Goal: Transaction & Acquisition: Purchase product/service

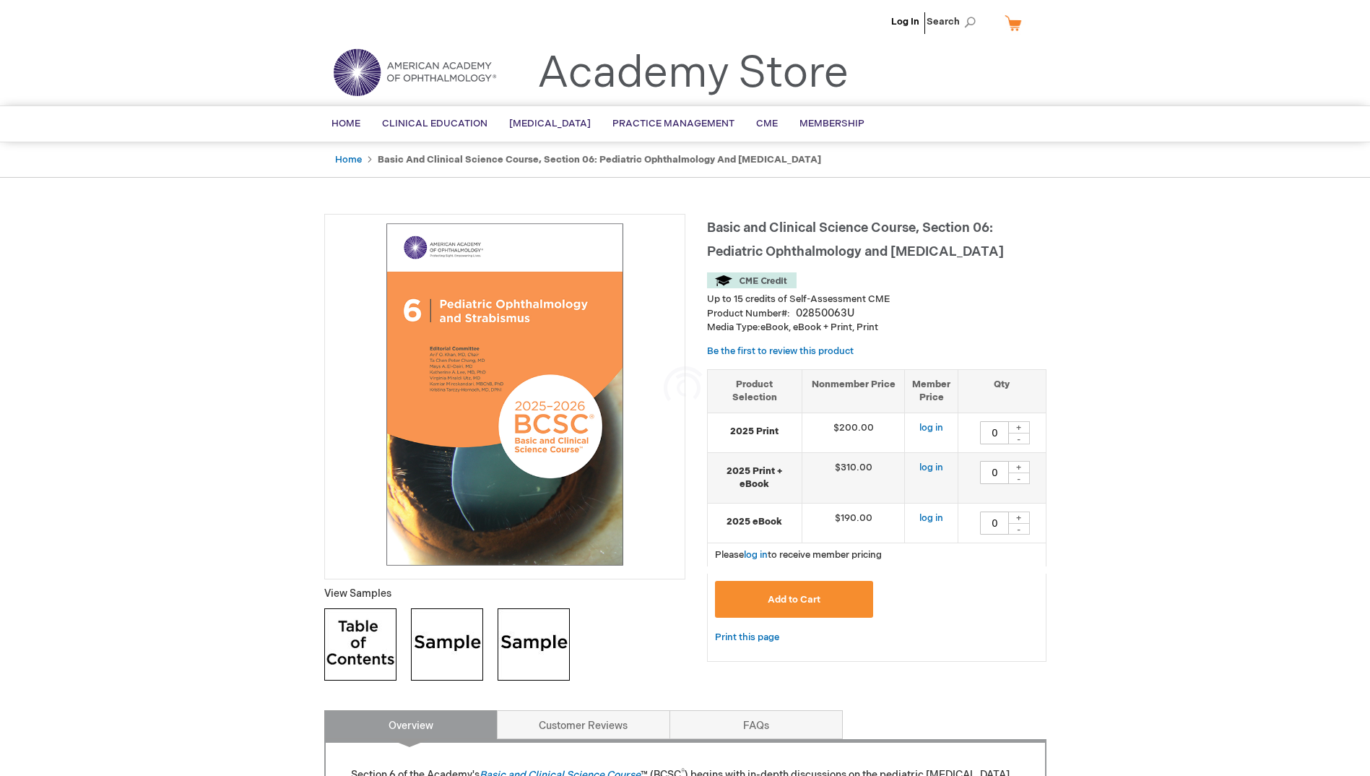
scroll to position [289, 0]
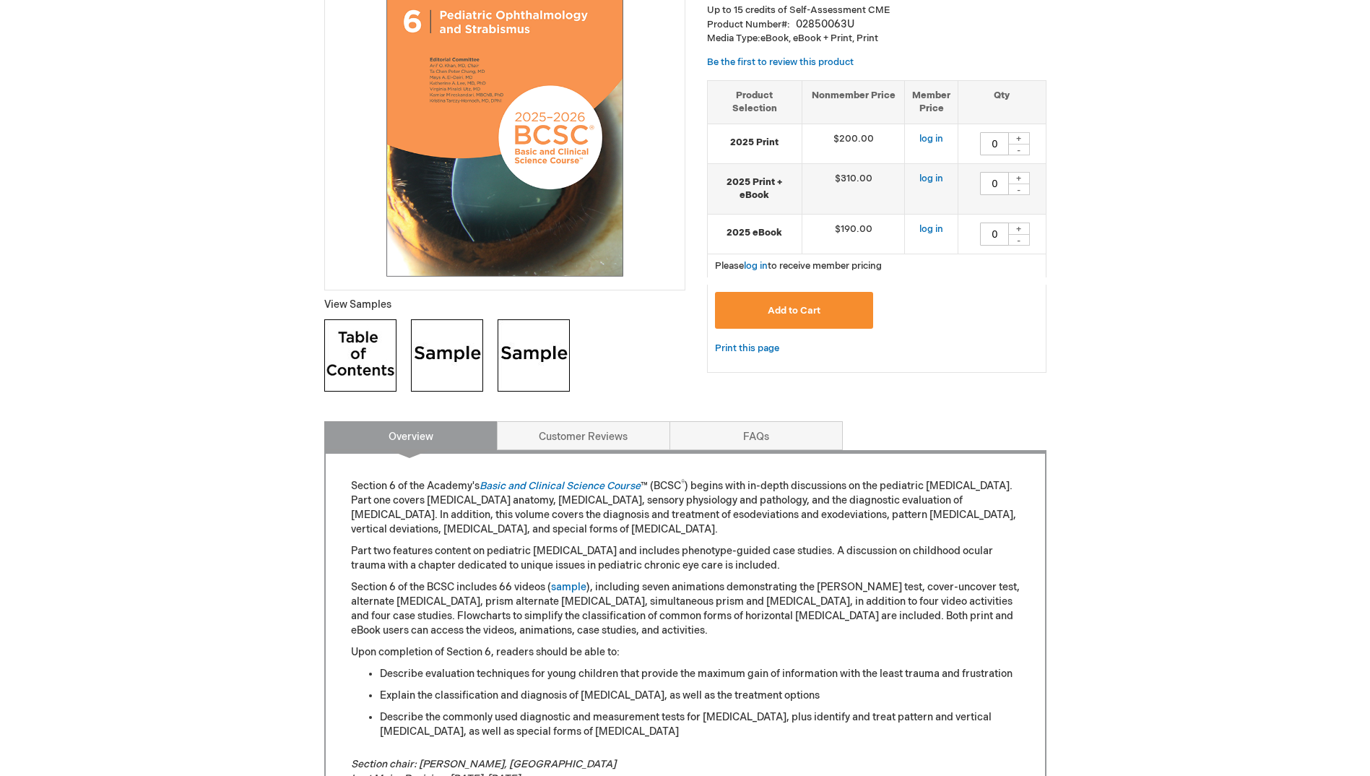
click at [350, 376] on img at bounding box center [360, 355] width 72 height 72
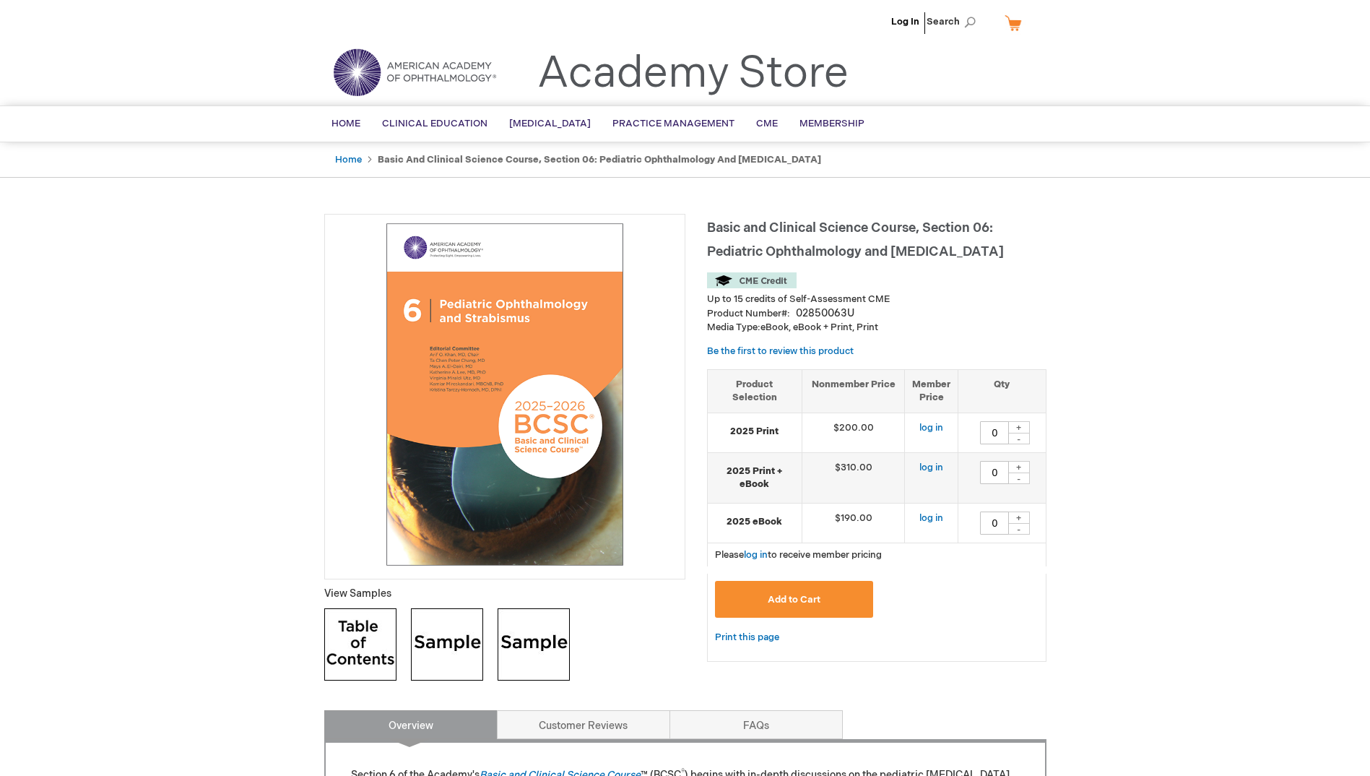
click at [438, 657] on img at bounding box center [447, 644] width 72 height 72
click at [933, 429] on link "log in" at bounding box center [932, 428] width 24 height 12
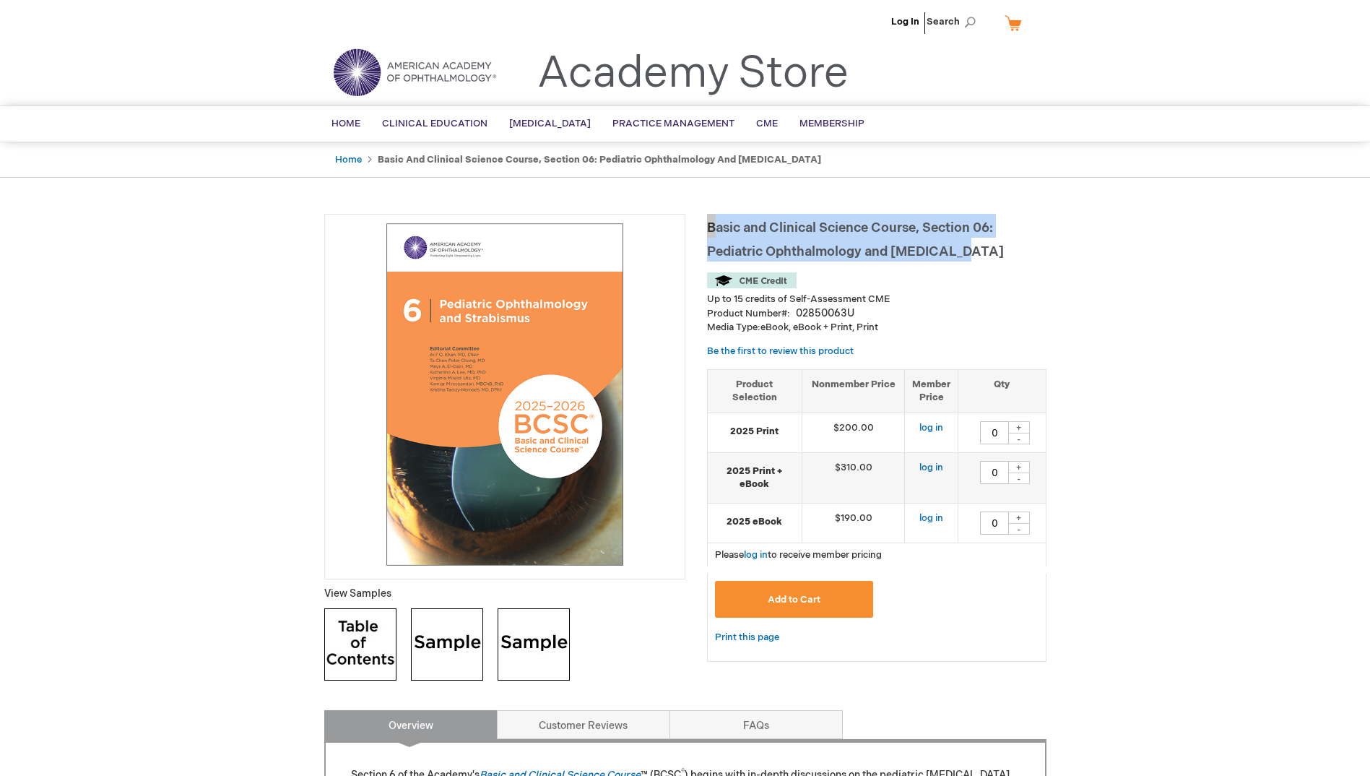
drag, startPoint x: 1006, startPoint y: 259, endPoint x: 708, endPoint y: 225, distance: 300.3
click at [708, 225] on h1 "Basic and Clinical Science Course, Section 06: Pediatric Ophthalmology and [MED…" at bounding box center [877, 238] width 340 height 48
copy span "Basic and Clinical Science Course, Section 06: Pediatric Ophthalmology and [MED…"
